Goal: Submit feedback/report problem

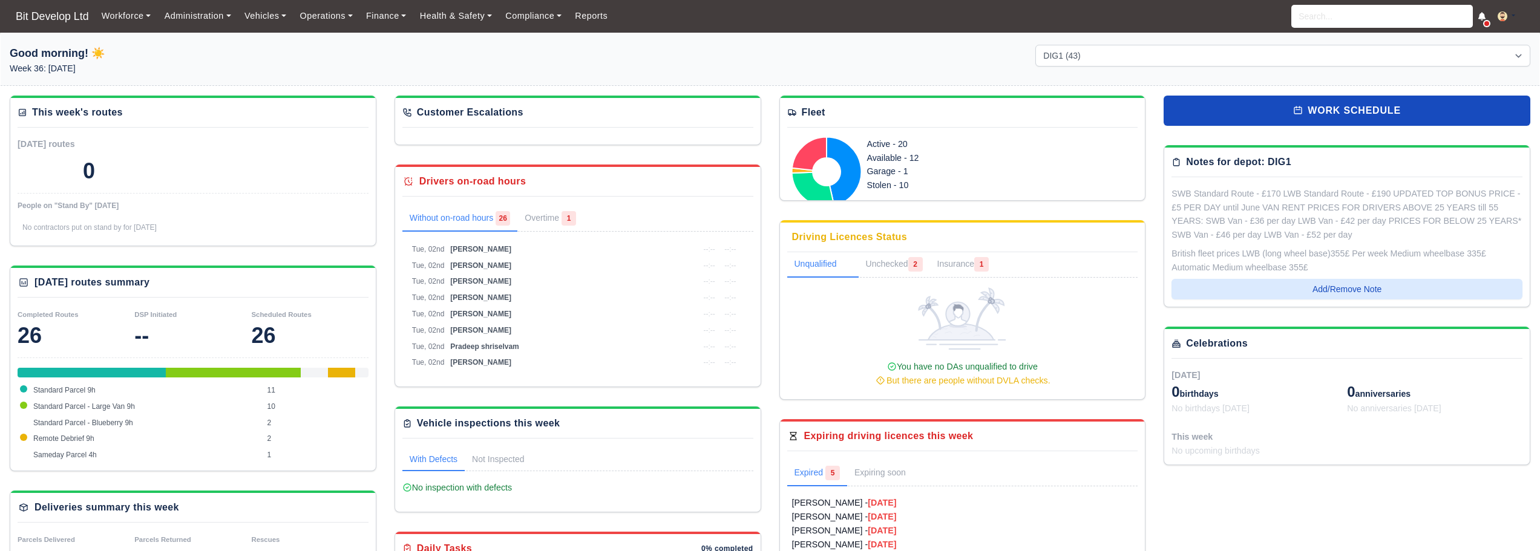
select select "2"
drag, startPoint x: 0, startPoint y: 0, endPoint x: 530, endPoint y: 19, distance: 529.9
click at [530, 19] on link "Compliance" at bounding box center [534, 16] width 70 height 24
click at [551, 121] on link "Communication Center" at bounding box center [558, 118] width 108 height 25
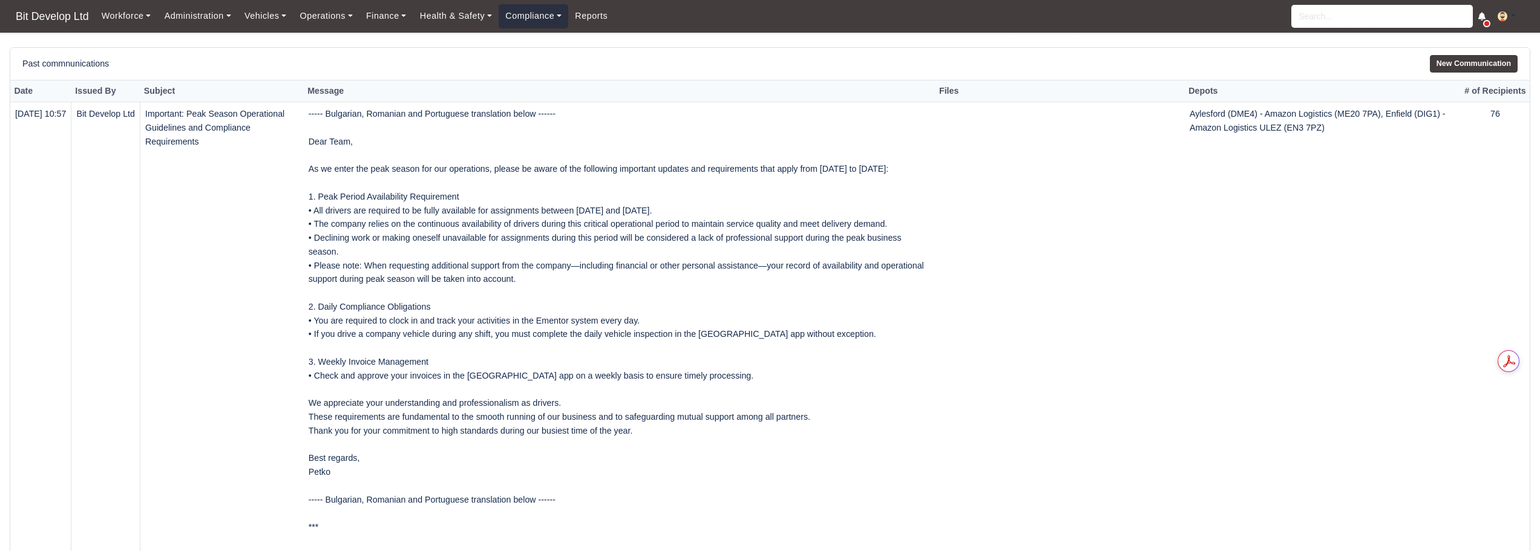
click at [533, 15] on link "Compliance" at bounding box center [534, 16] width 70 height 24
click at [458, 16] on link "Health & Safety" at bounding box center [456, 16] width 86 height 24
click at [456, 93] on link "Support Portal" at bounding box center [468, 92] width 98 height 25
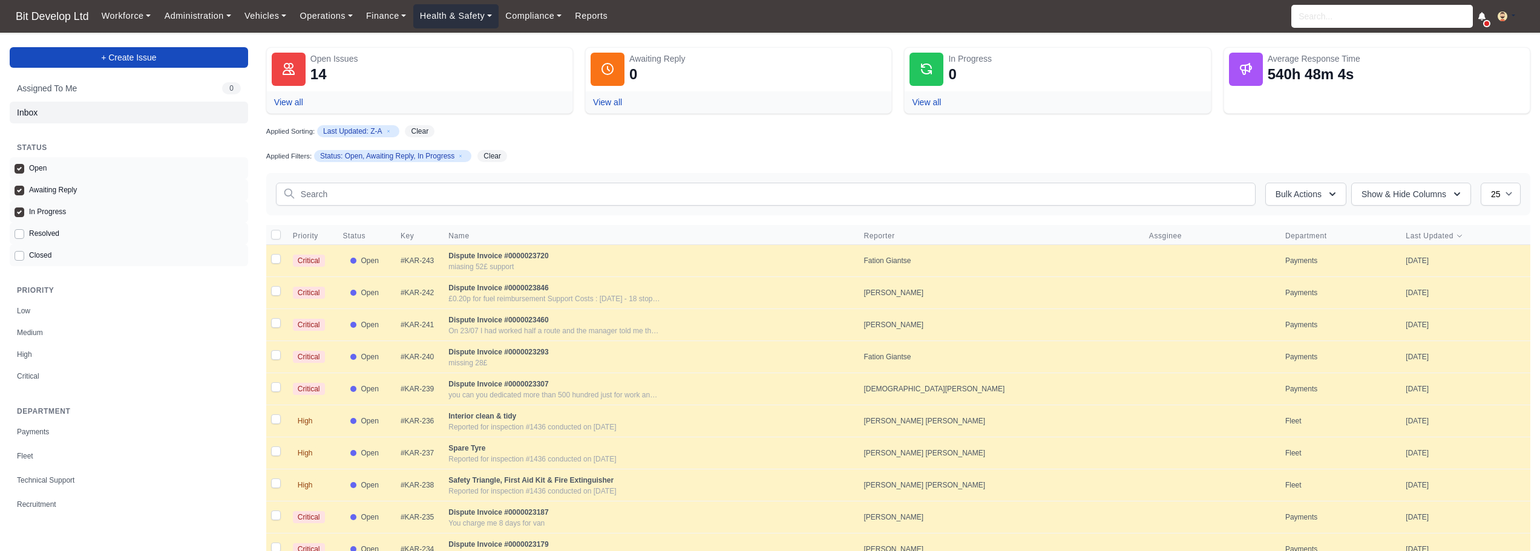
click at [459, 13] on link "Health & Safety" at bounding box center [456, 16] width 86 height 24
click at [467, 93] on link "Support Portal" at bounding box center [468, 92] width 98 height 25
click at [451, 14] on link "Health & Safety" at bounding box center [456, 16] width 86 height 24
click at [461, 117] on link "Incidents" at bounding box center [468, 118] width 98 height 25
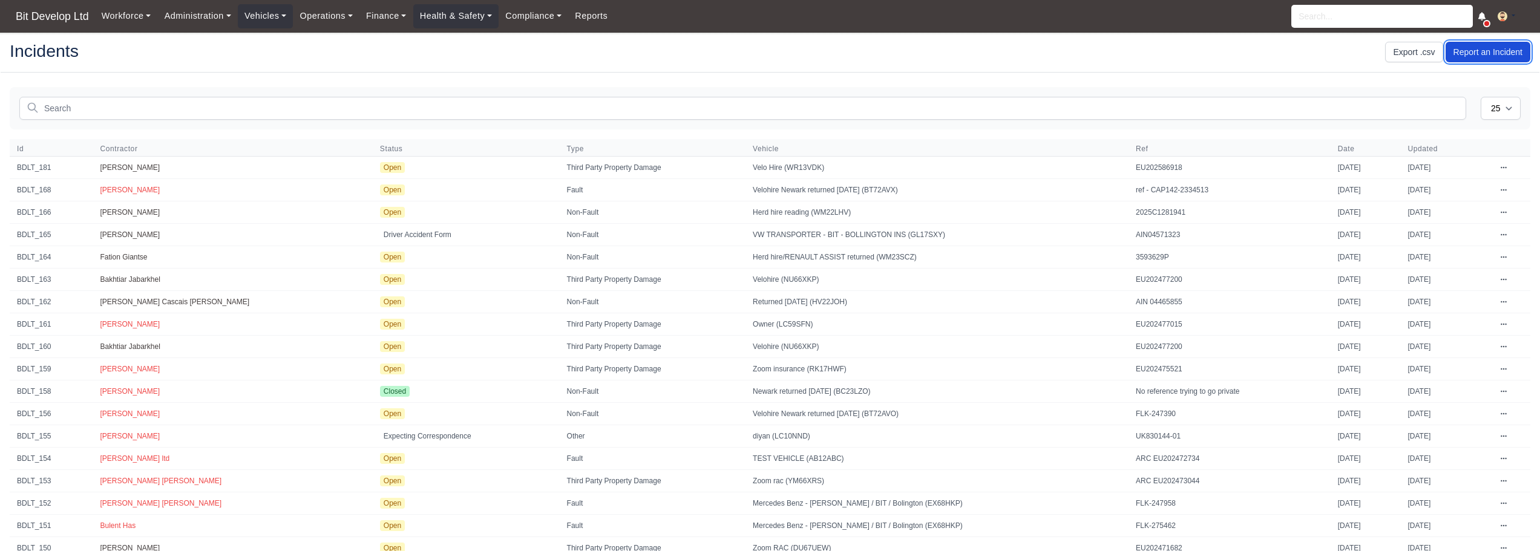
click at [1500, 57] on link "Report an Incident" at bounding box center [1488, 52] width 85 height 21
click at [468, 16] on link "Health & Safety" at bounding box center [456, 16] width 86 height 24
click at [524, 18] on link "Compliance" at bounding box center [534, 16] width 70 height 24
click at [373, 13] on link "Finance" at bounding box center [386, 16] width 54 height 24
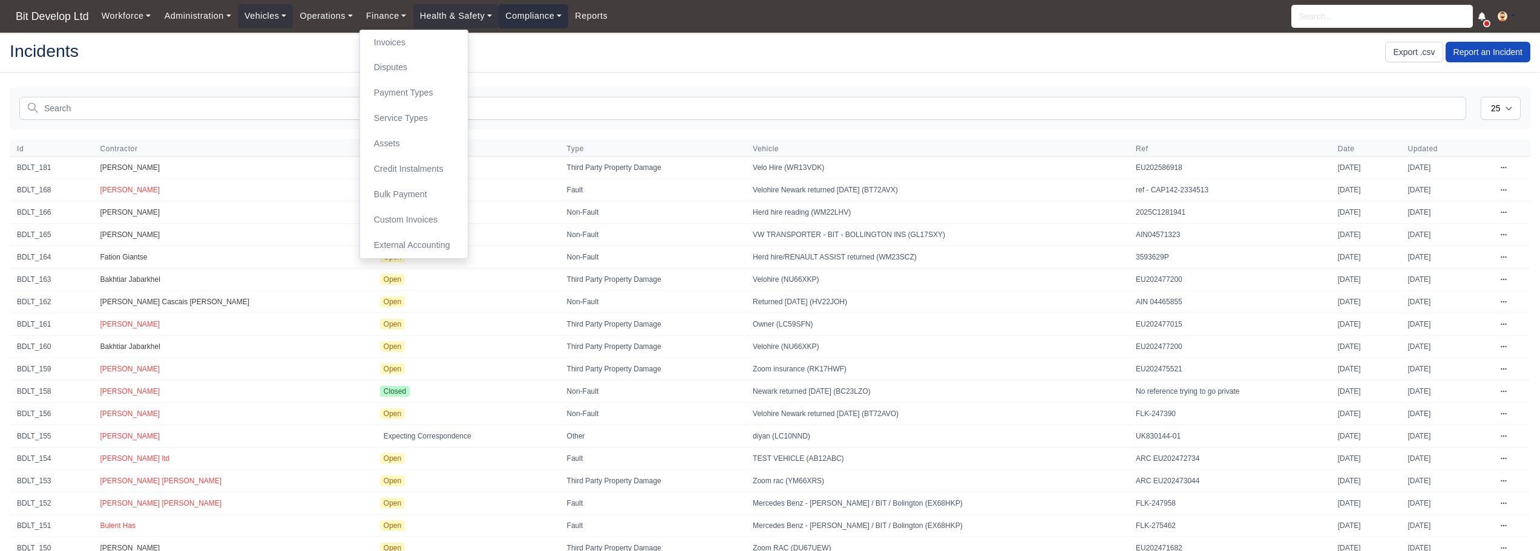
click at [546, 9] on link "Compliance" at bounding box center [534, 16] width 70 height 24
